Goal: Transaction & Acquisition: Purchase product/service

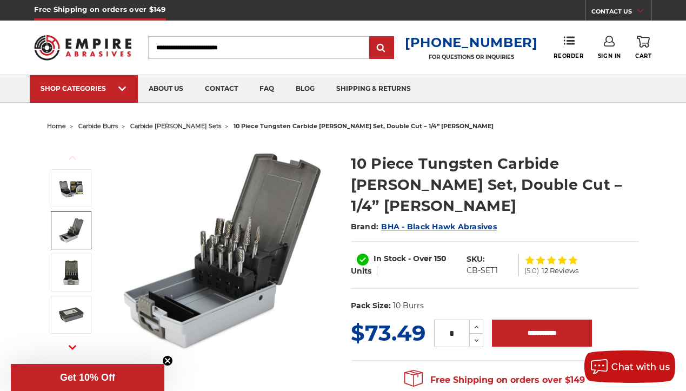
click at [79, 222] on img at bounding box center [71, 230] width 27 height 27
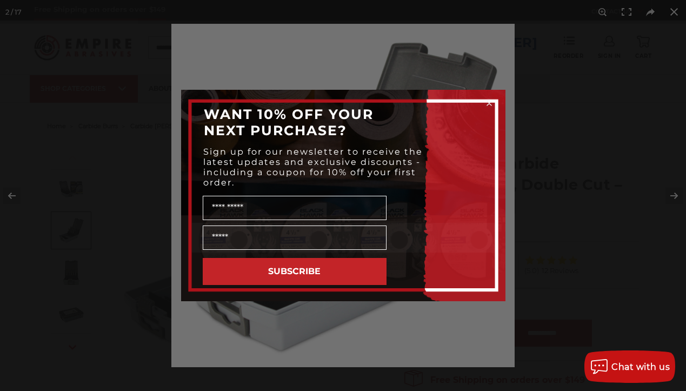
click at [486, 103] on circle "Close dialog" at bounding box center [489, 103] width 10 height 10
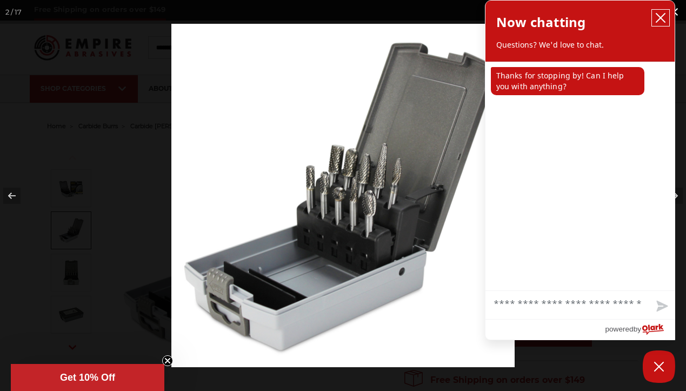
click at [658, 17] on icon "close chatbox" at bounding box center [660, 17] width 11 height 11
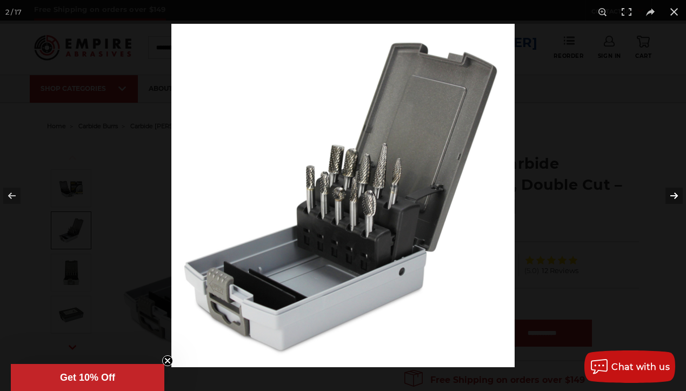
click at [675, 189] on button at bounding box center [667, 196] width 38 height 54
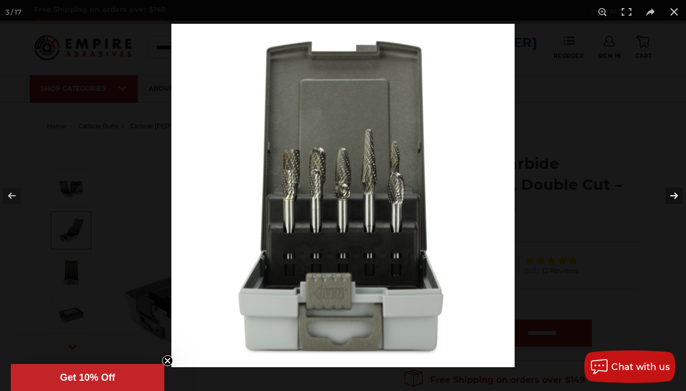
click at [675, 189] on button at bounding box center [667, 196] width 38 height 54
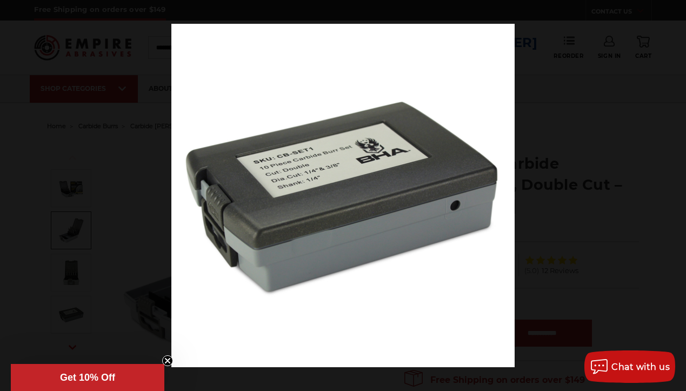
click at [675, 189] on button at bounding box center [667, 196] width 38 height 54
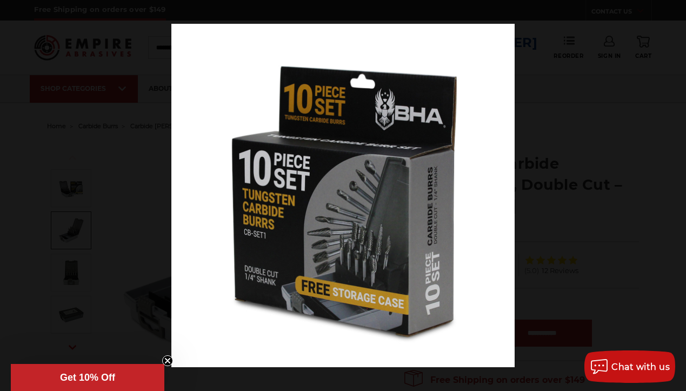
click at [675, 189] on button at bounding box center [667, 196] width 38 height 54
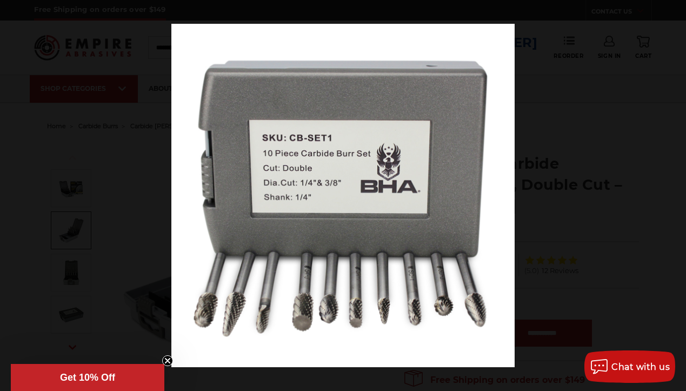
click at [675, 189] on button at bounding box center [667, 196] width 38 height 54
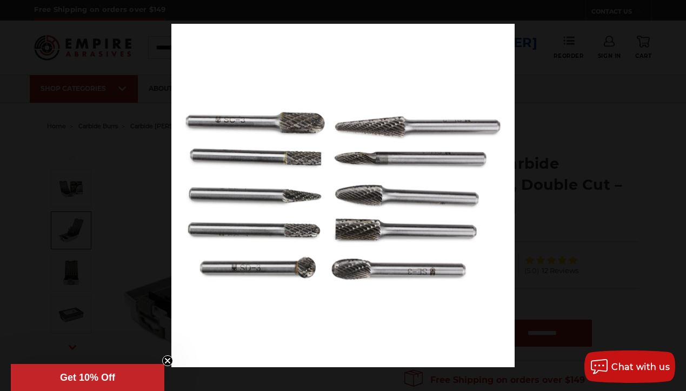
click at [675, 188] on button at bounding box center [667, 196] width 38 height 54
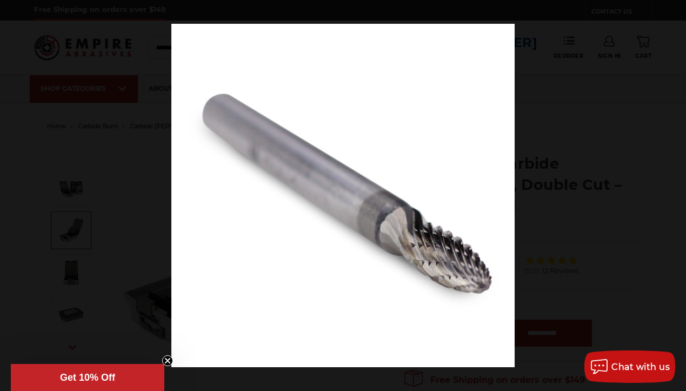
click at [675, 185] on button at bounding box center [667, 196] width 38 height 54
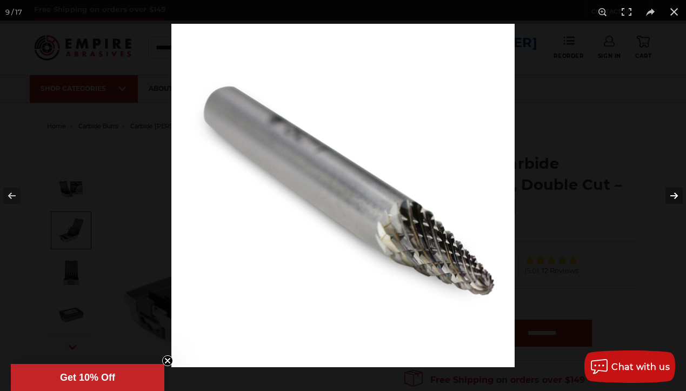
click at [675, 185] on button at bounding box center [667, 196] width 38 height 54
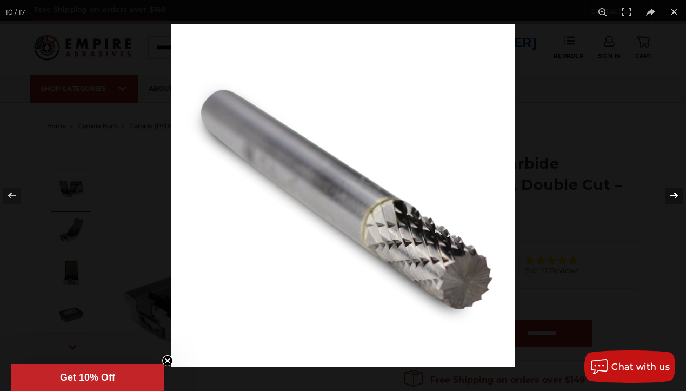
click at [675, 185] on button at bounding box center [667, 196] width 38 height 54
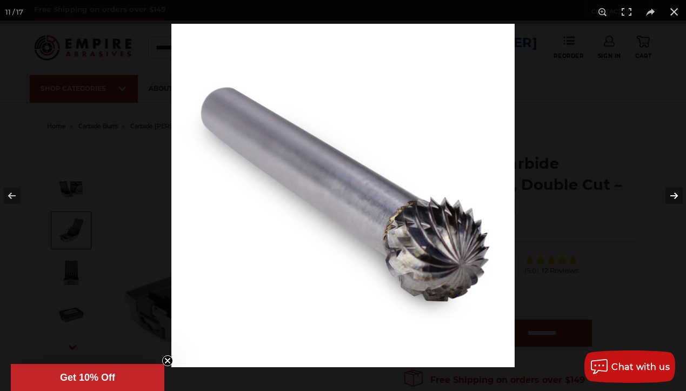
click at [675, 185] on button at bounding box center [667, 196] width 38 height 54
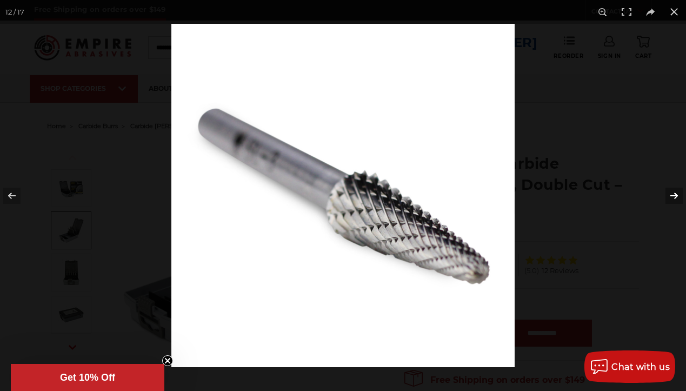
click at [675, 185] on button at bounding box center [667, 196] width 38 height 54
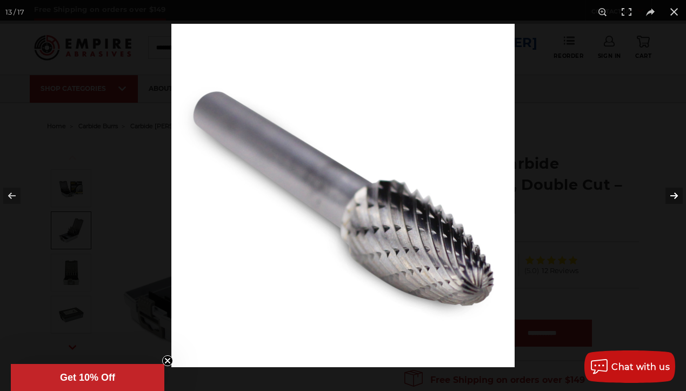
click at [675, 185] on button at bounding box center [667, 196] width 38 height 54
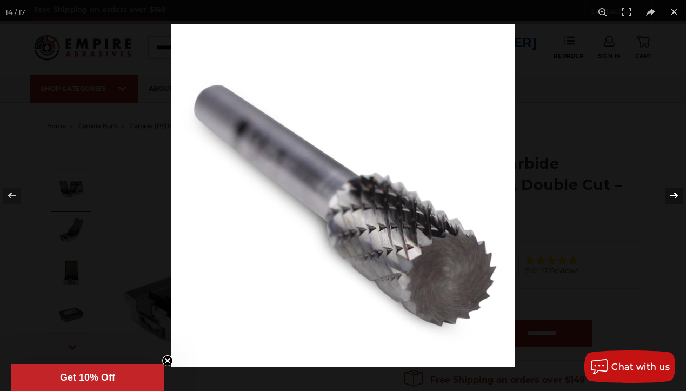
click at [675, 185] on button at bounding box center [667, 196] width 38 height 54
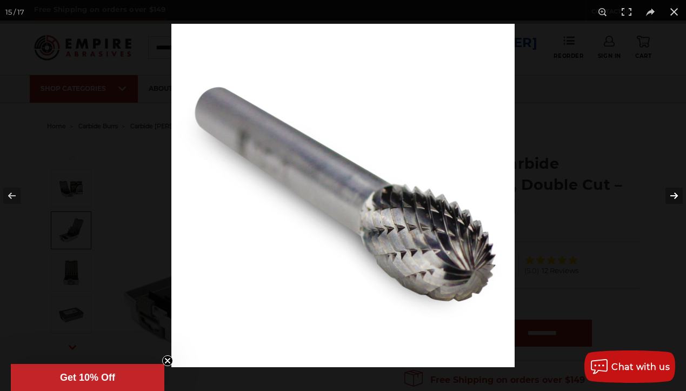
click at [675, 185] on button at bounding box center [667, 196] width 38 height 54
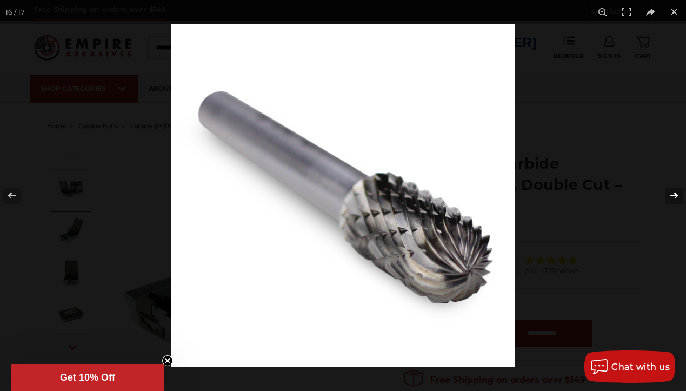
click at [675, 185] on button at bounding box center [667, 196] width 38 height 54
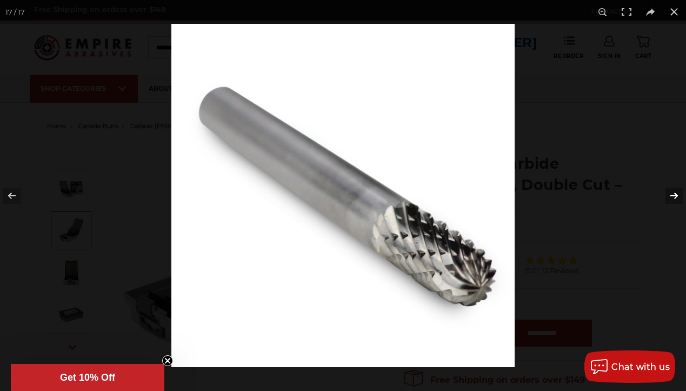
click at [675, 185] on button at bounding box center [667, 196] width 38 height 54
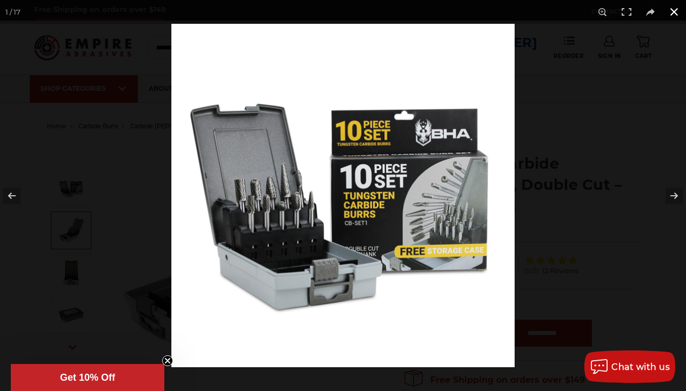
click at [670, 6] on button at bounding box center [674, 12] width 24 height 24
